Goal: Find specific page/section: Find specific page/section

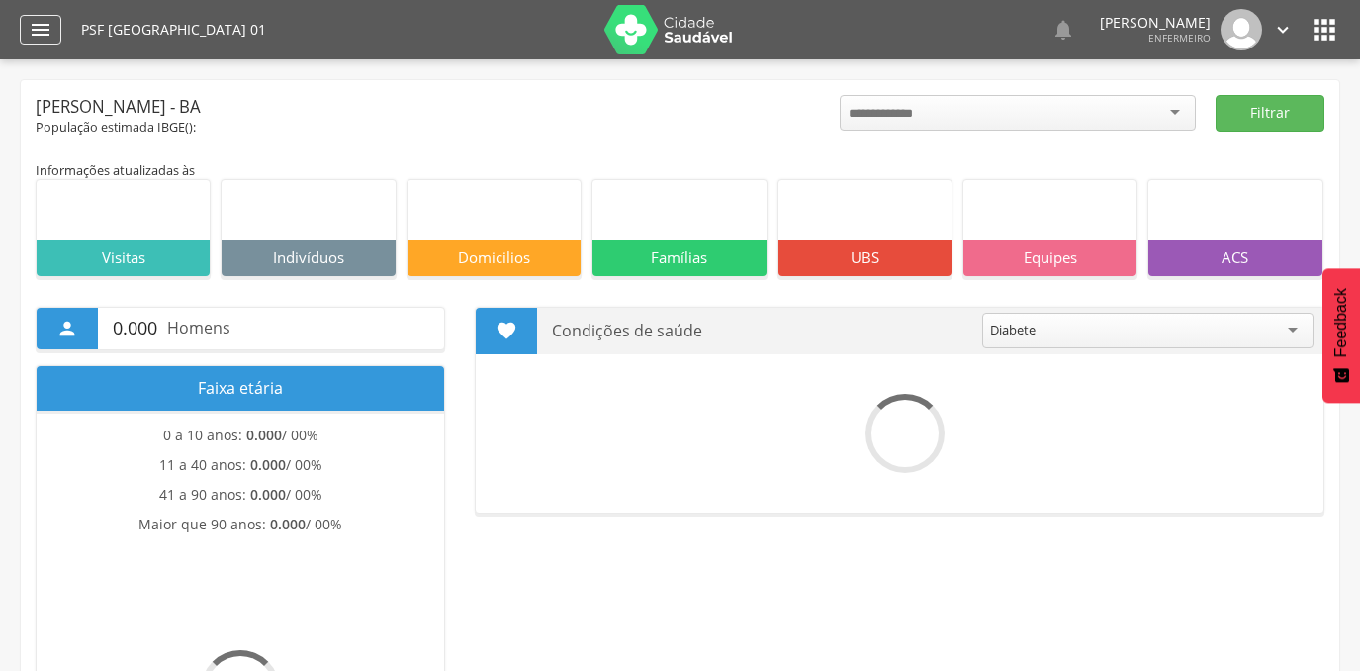
drag, startPoint x: 0, startPoint y: 0, endPoint x: 48, endPoint y: 28, distance: 55.8
click at [49, 25] on icon "" at bounding box center [41, 30] width 24 height 24
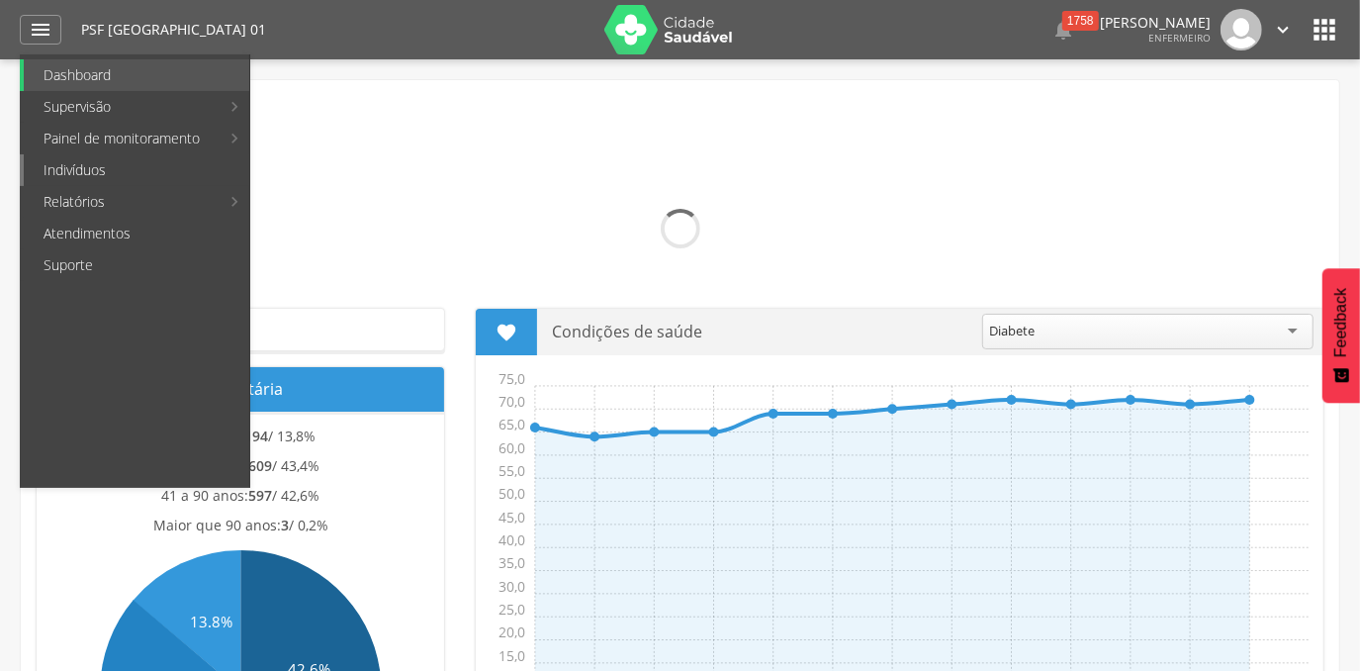
click at [65, 163] on link "Indivíduos" at bounding box center [137, 170] width 226 height 32
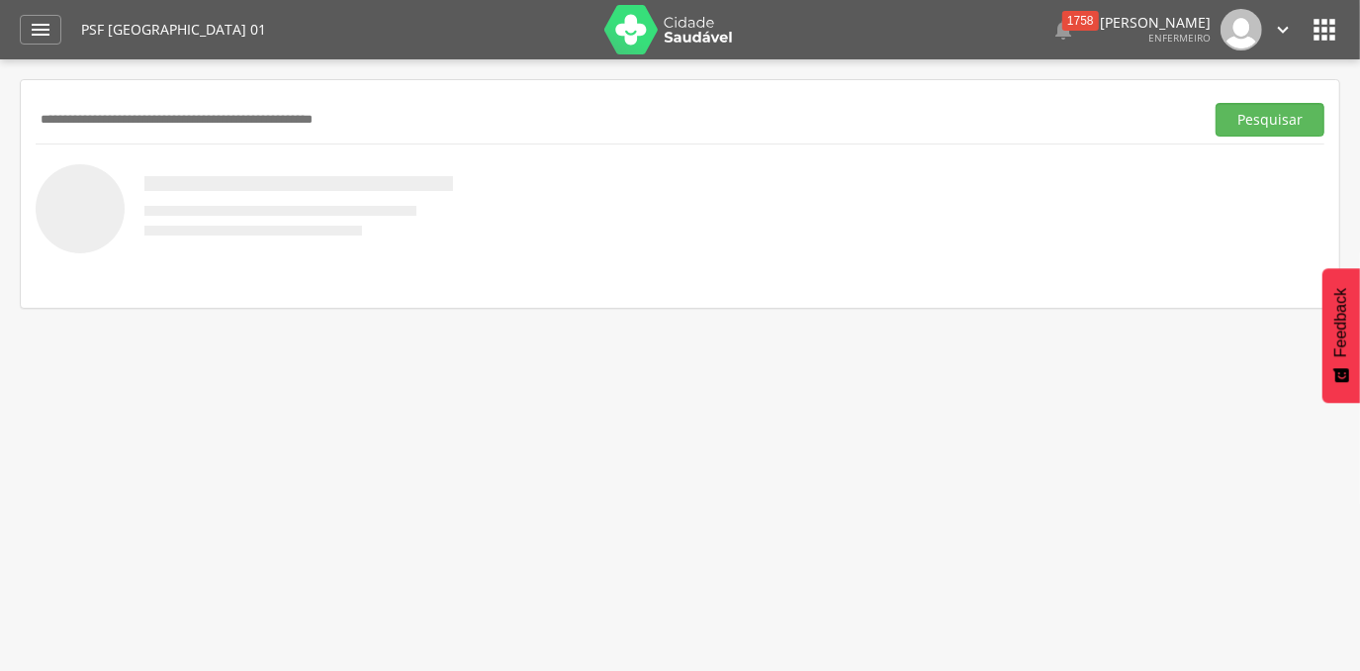
click at [87, 122] on input "text" at bounding box center [616, 120] width 1160 height 34
type input "**********"
click at [1216, 103] on button "Pesquisar" at bounding box center [1270, 120] width 109 height 34
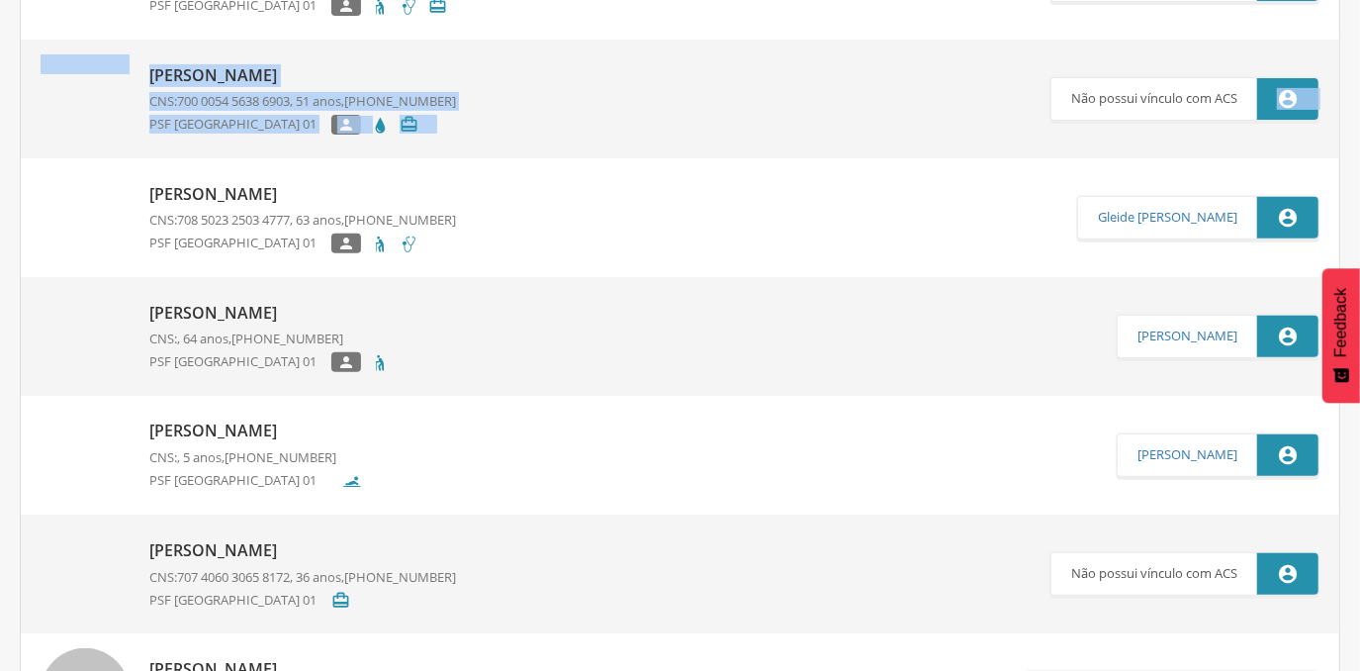
scroll to position [0, 0]
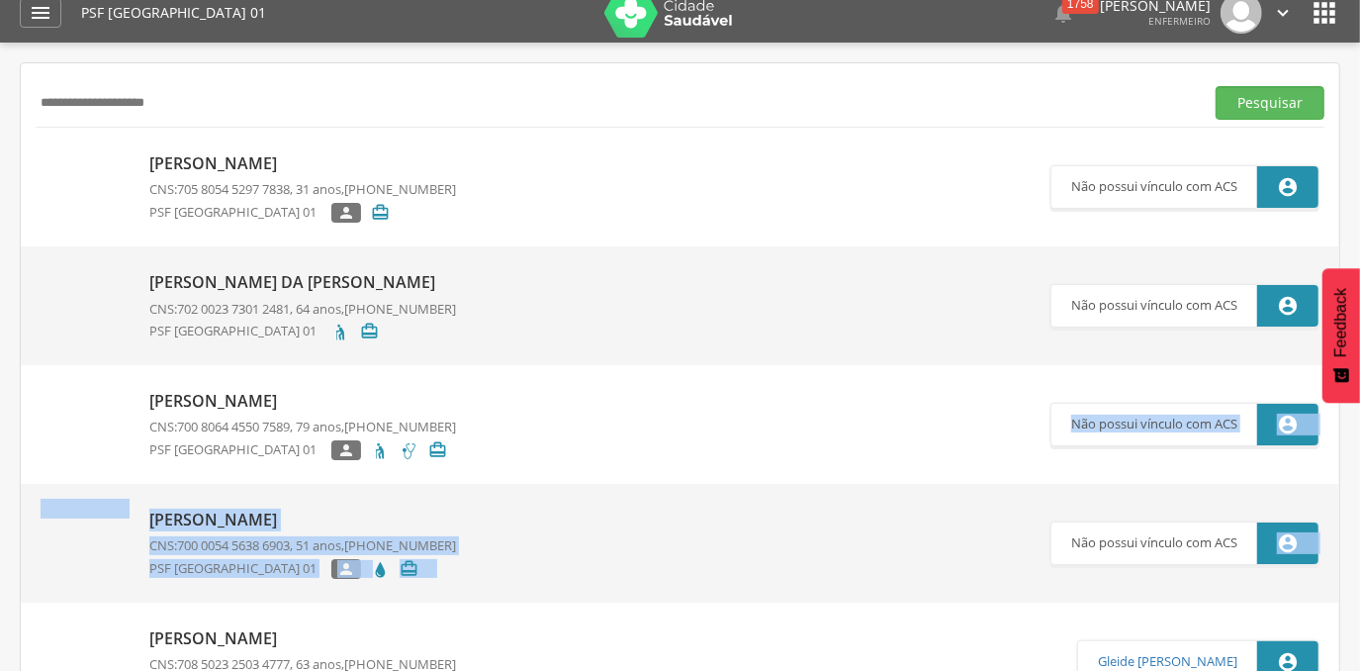
drag, startPoint x: 1355, startPoint y: 146, endPoint x: 1377, endPoint y: -67, distance: 214.8
click at [1359, 0] on html " Dashboard Supervisão Produtividade Mapa da Cidade App desatualizado Última si…" at bounding box center [680, 318] width 1360 height 671
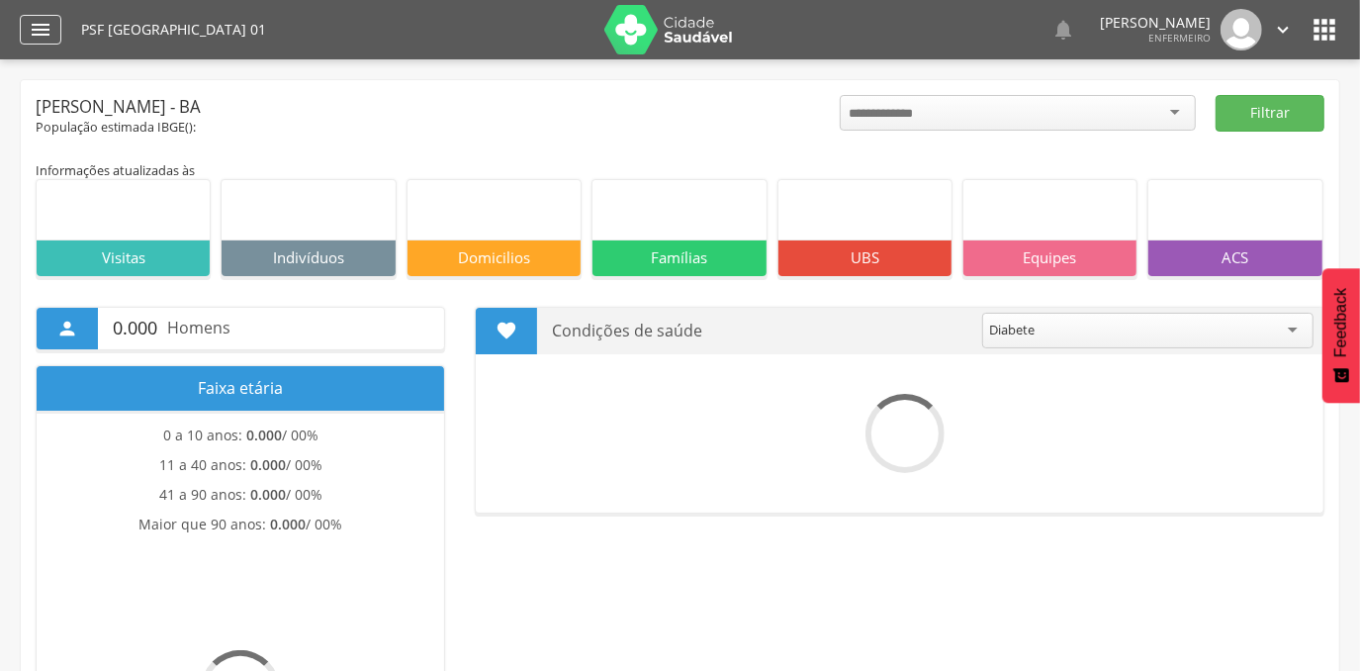
drag, startPoint x: 0, startPoint y: 0, endPoint x: 37, endPoint y: 29, distance: 46.5
click at [37, 29] on icon "" at bounding box center [41, 30] width 24 height 24
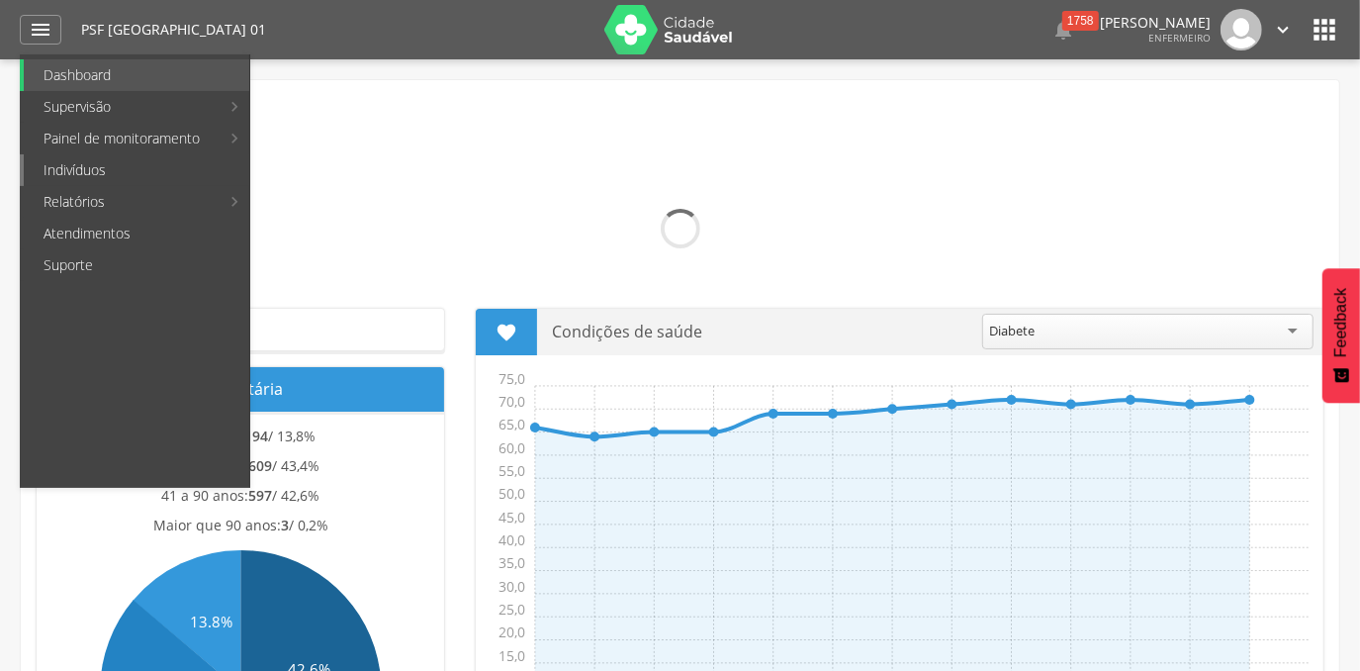
click at [63, 173] on link "Indivíduos" at bounding box center [137, 170] width 226 height 32
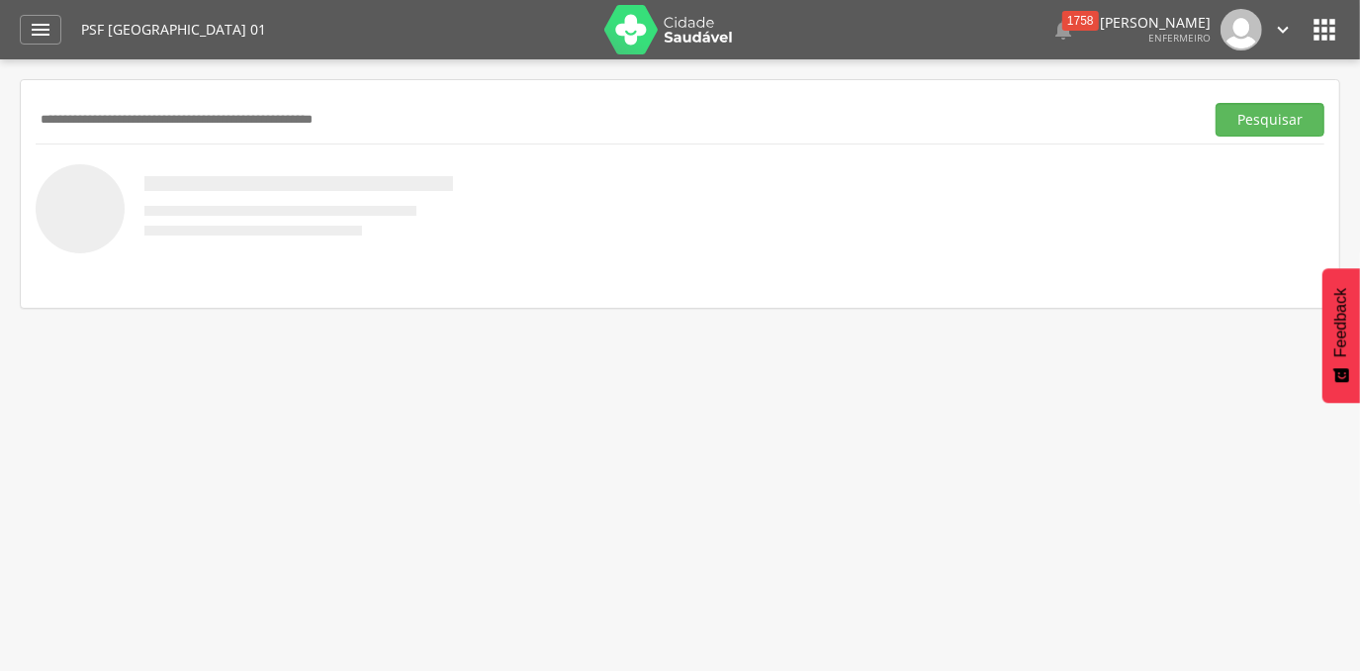
click at [109, 130] on input "text" at bounding box center [616, 120] width 1160 height 34
paste input "**********"
type input "**********"
click at [1216, 103] on button "Pesquisar" at bounding box center [1270, 120] width 109 height 34
